Goal: Task Accomplishment & Management: Manage account settings

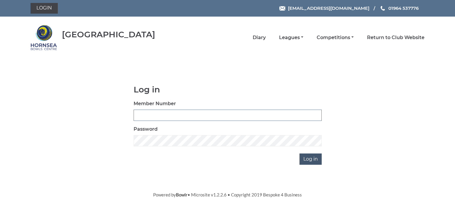
type input "0580"
click at [310, 159] on input "Log in" at bounding box center [310, 158] width 22 height 11
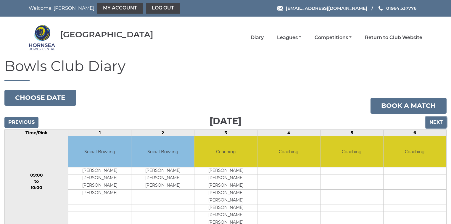
click at [437, 122] on input "Next" at bounding box center [436, 122] width 21 height 11
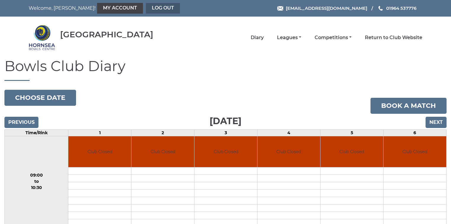
click at [146, 8] on link "Log out" at bounding box center [163, 8] width 34 height 11
